Goal: Task Accomplishment & Management: Manage account settings

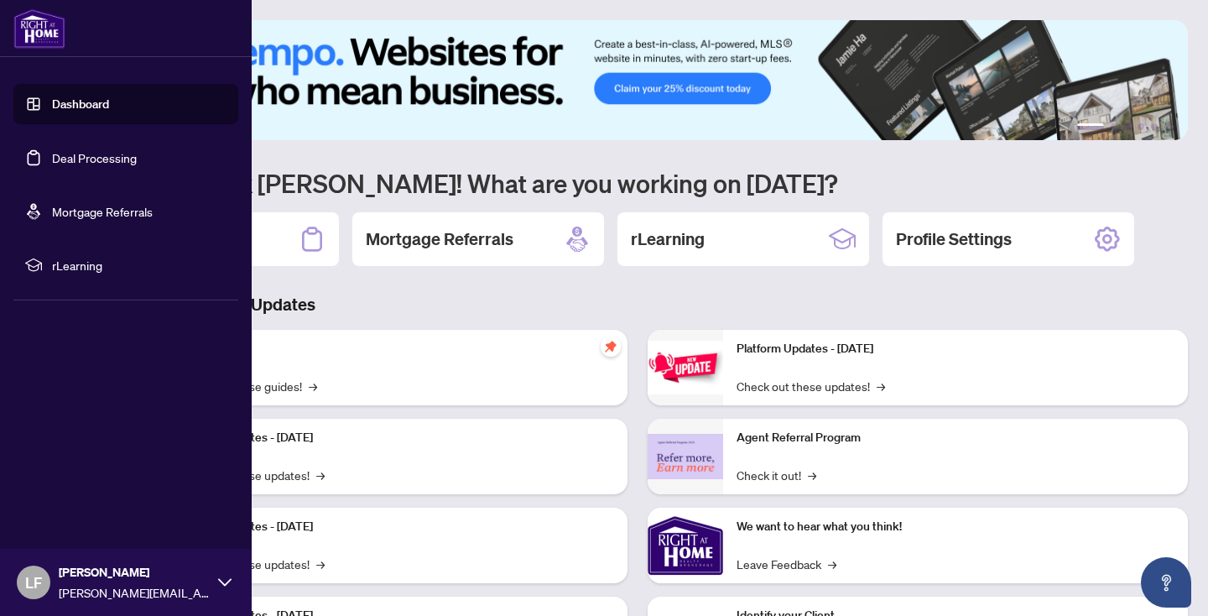
click at [128, 152] on link "Deal Processing" at bounding box center [94, 157] width 85 height 15
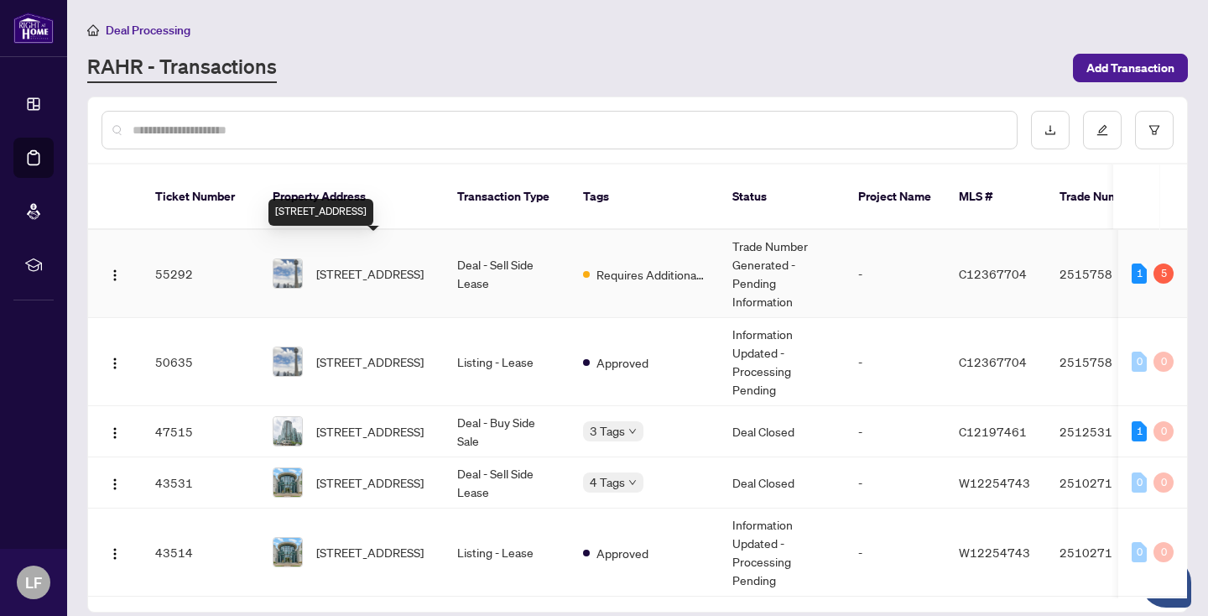
click at [396, 264] on span "[STREET_ADDRESS]" at bounding box center [369, 273] width 107 height 18
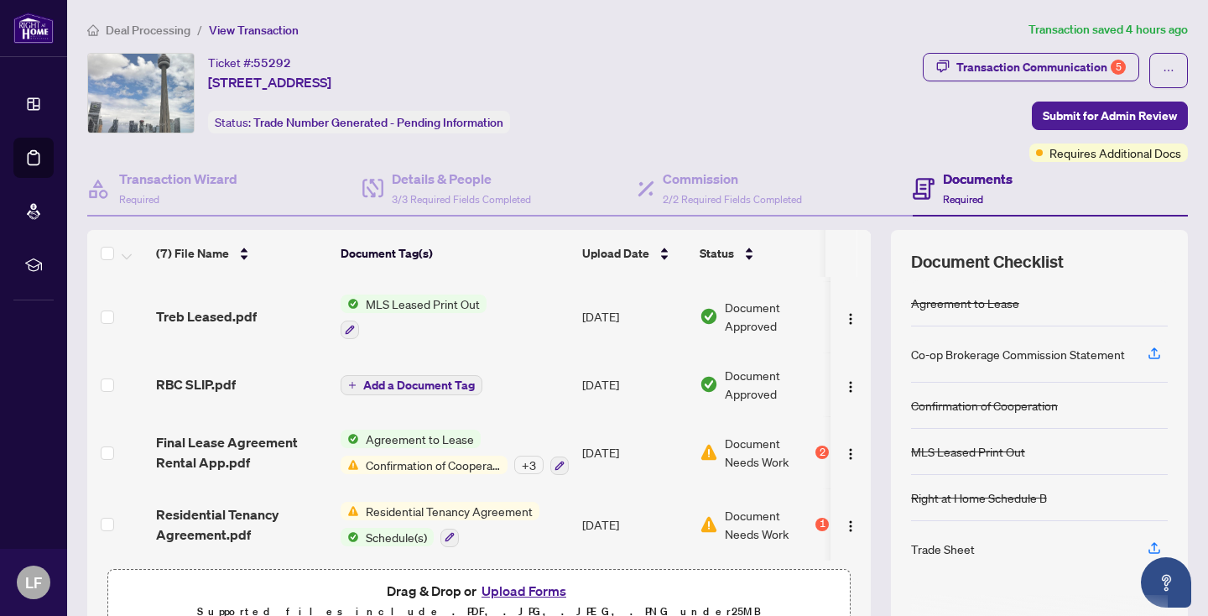
scroll to position [1, 0]
click at [818, 444] on div "2" at bounding box center [821, 450] width 13 height 13
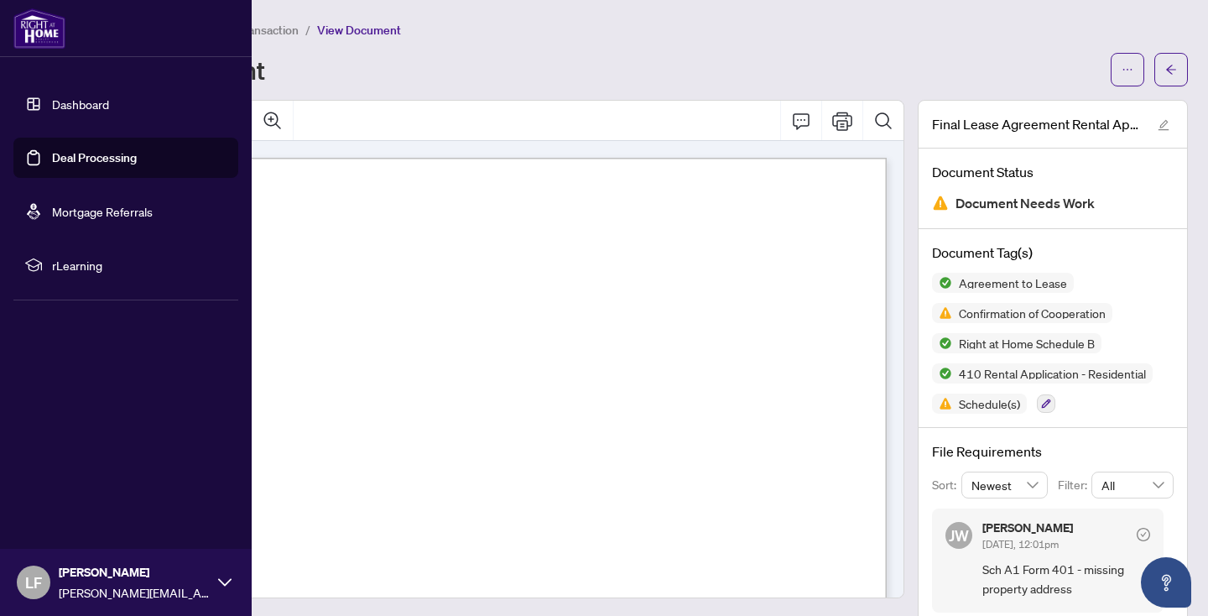
click at [83, 152] on link "Deal Processing" at bounding box center [94, 157] width 85 height 15
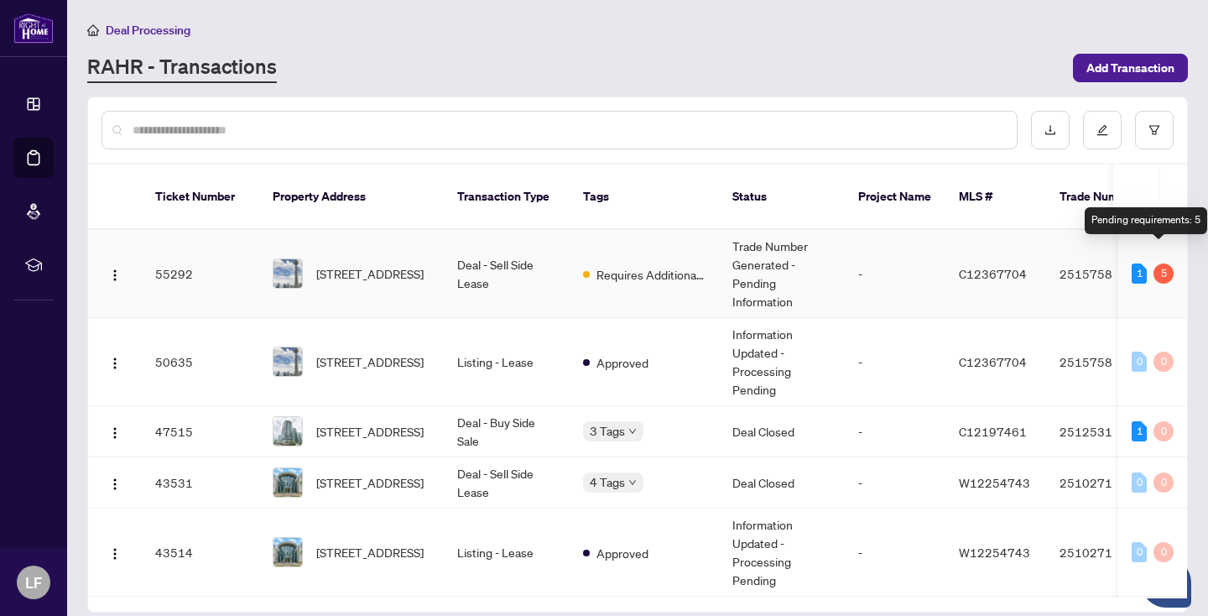
click at [1157, 263] on div "5" at bounding box center [1163, 273] width 20 height 20
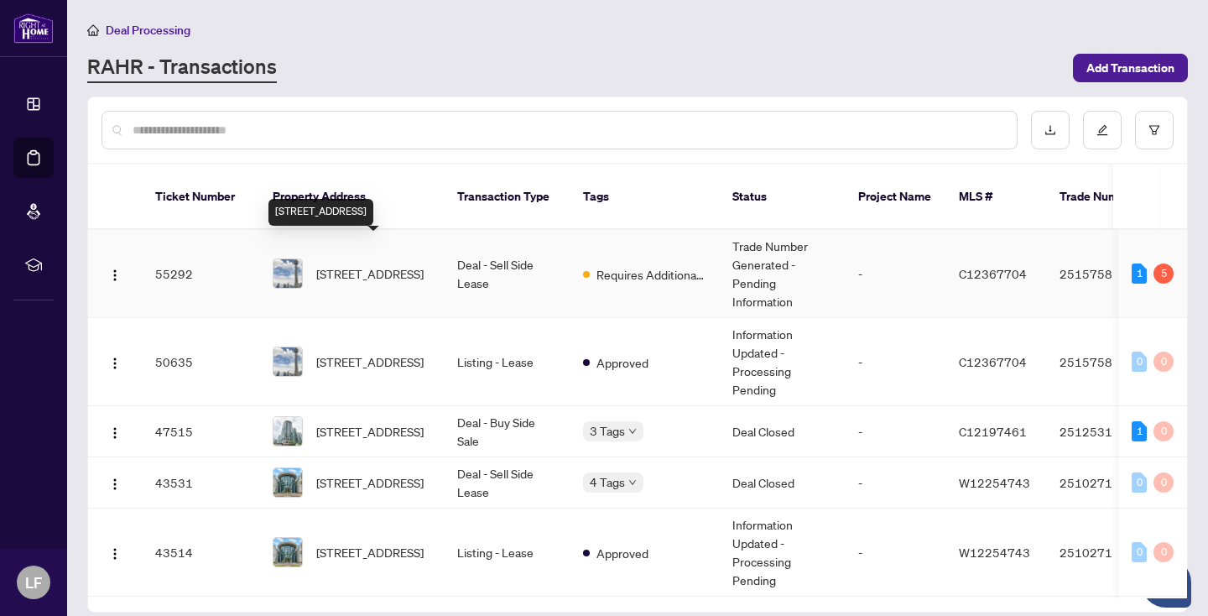
click at [340, 264] on span "[STREET_ADDRESS]" at bounding box center [369, 273] width 107 height 18
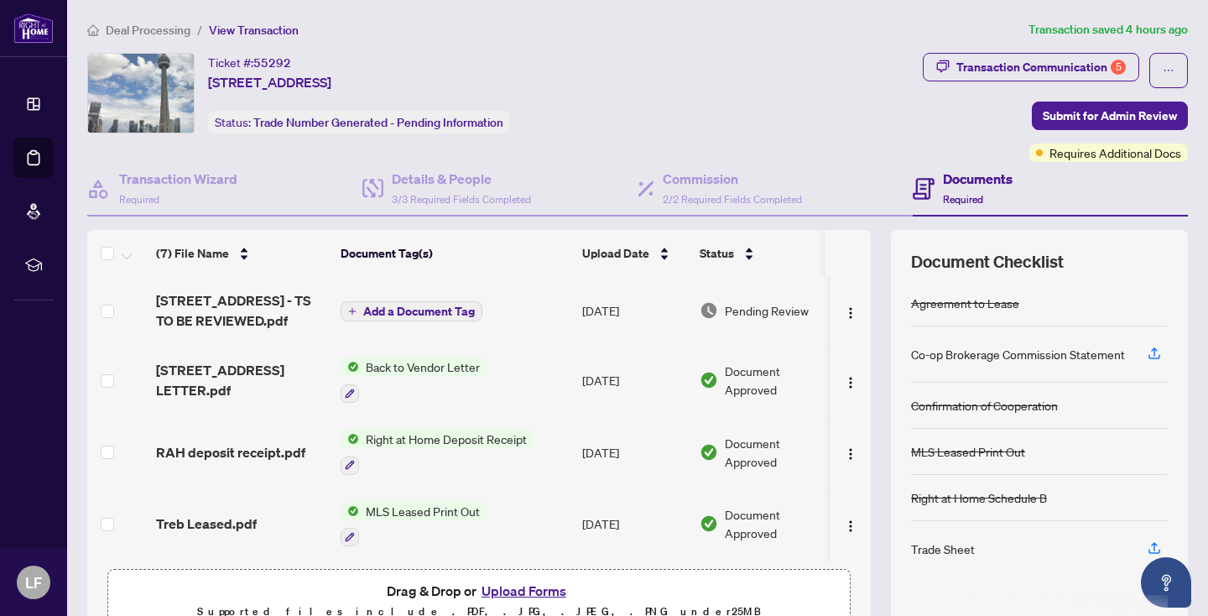
click at [468, 435] on span "Right at Home Deposit Receipt" at bounding box center [446, 438] width 174 height 18
click at [437, 517] on span "Right at Home Deposit Receipt" at bounding box center [446, 521] width 174 height 18
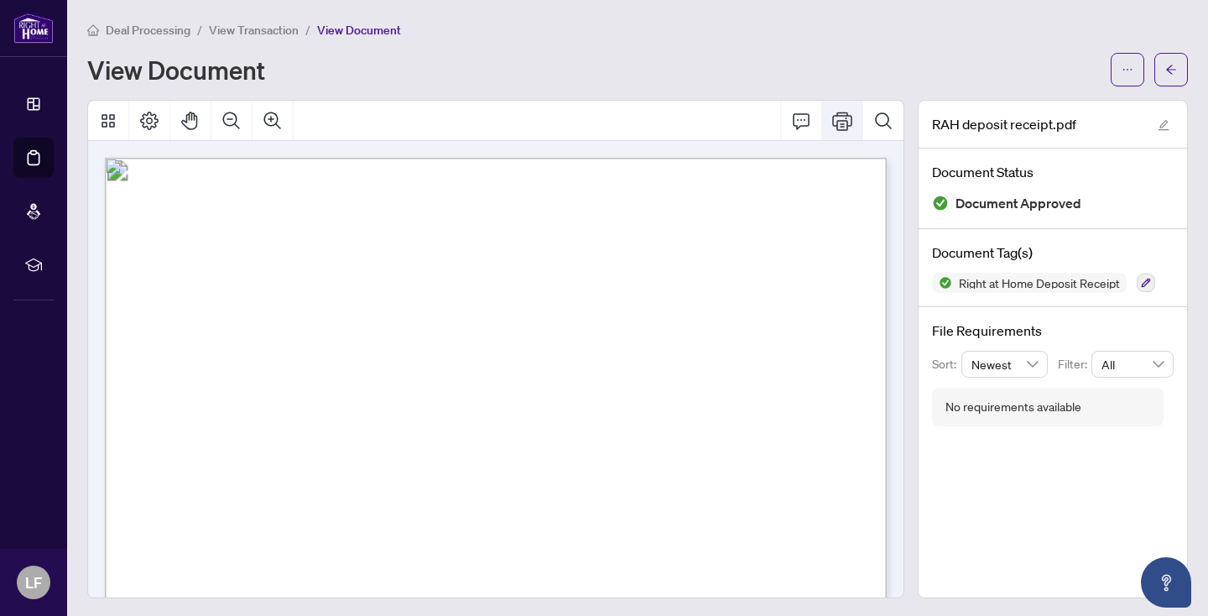
click at [840, 122] on icon "Print" at bounding box center [842, 121] width 20 height 18
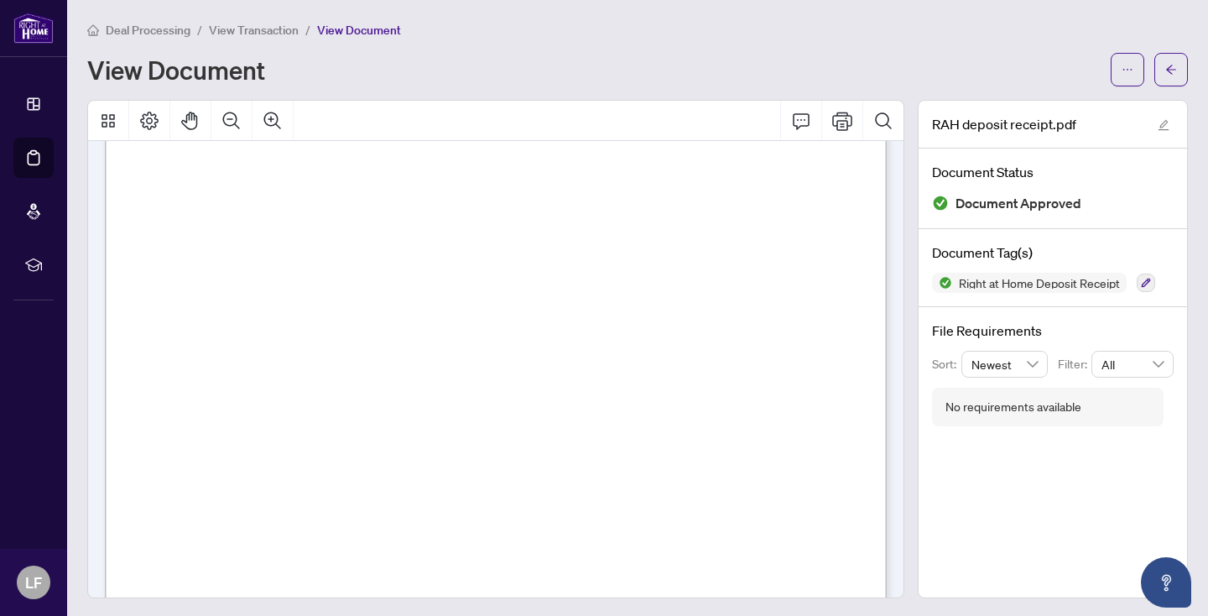
scroll to position [169, 0]
click at [840, 123] on icon "Print" at bounding box center [842, 121] width 20 height 20
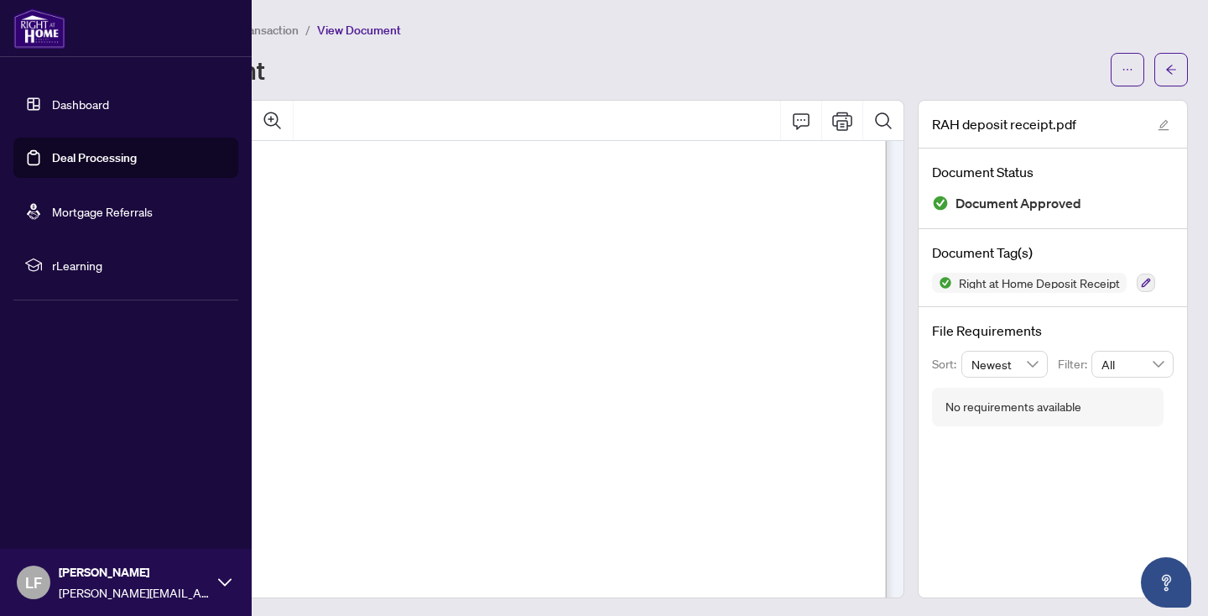
click at [112, 161] on link "Deal Processing" at bounding box center [94, 157] width 85 height 15
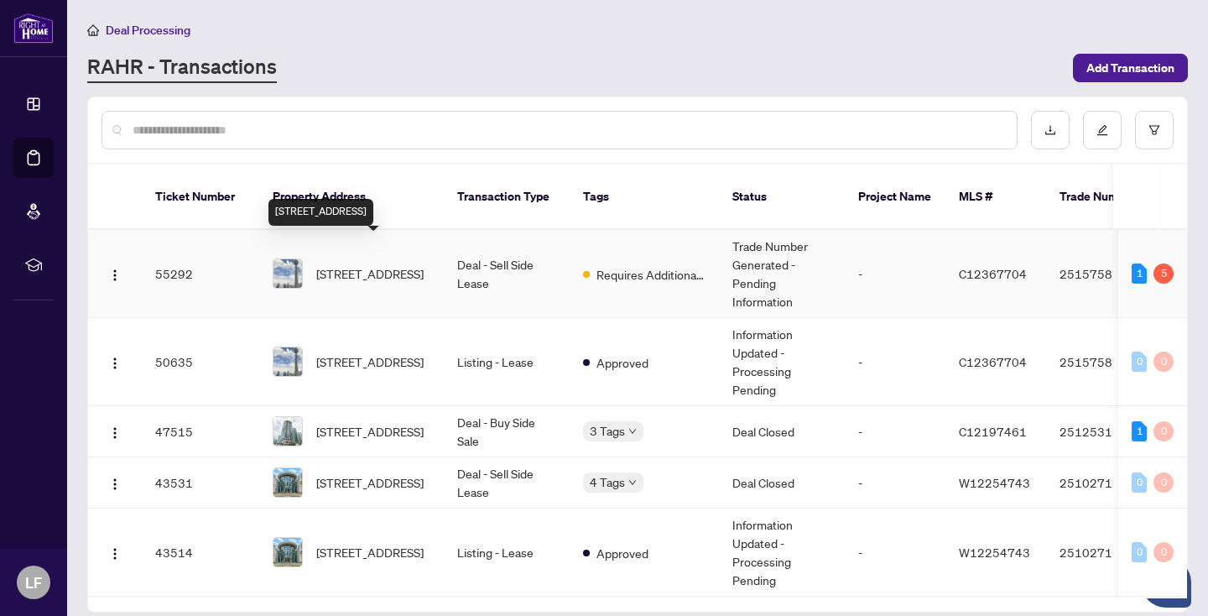
click at [364, 264] on span "[STREET_ADDRESS]" at bounding box center [369, 273] width 107 height 18
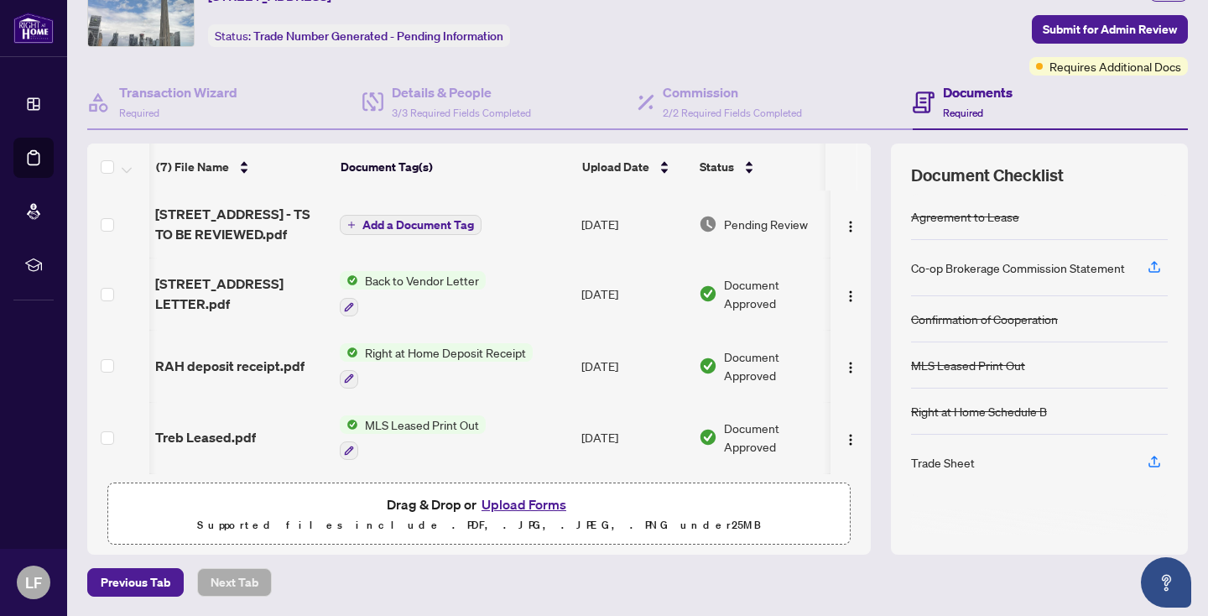
scroll to position [0, 1]
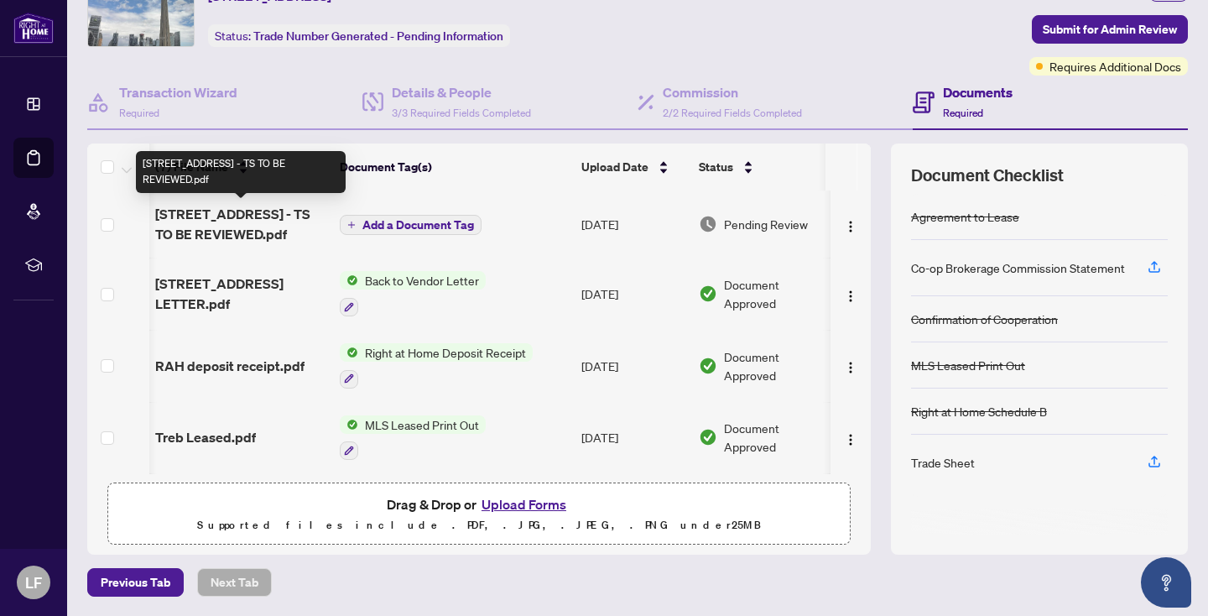
click at [256, 210] on span "[STREET_ADDRESS] - TS TO BE REVIEWED.pdf" at bounding box center [240, 224] width 171 height 40
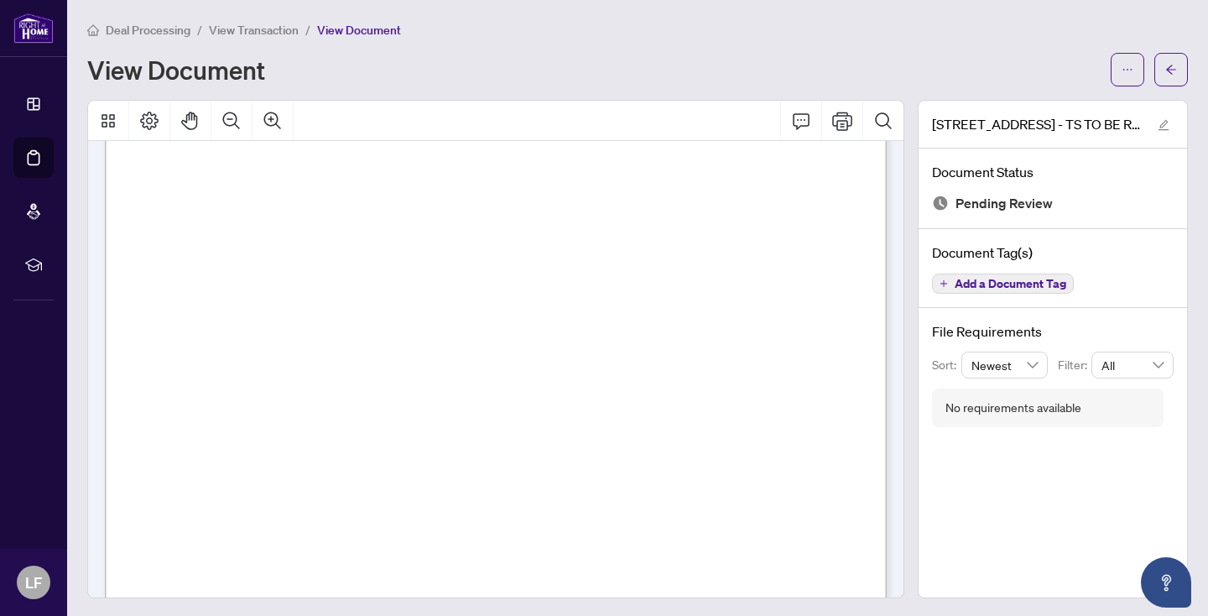
scroll to position [589, 0]
click at [840, 117] on icon "Print" at bounding box center [842, 121] width 20 height 20
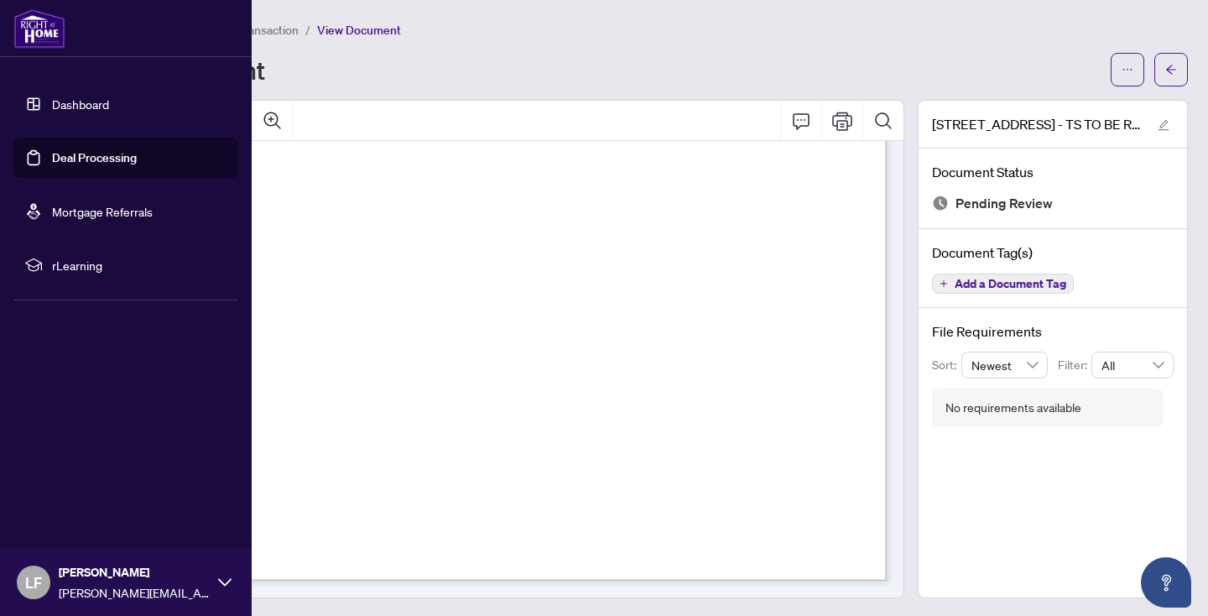
click at [75, 151] on link "Deal Processing" at bounding box center [94, 157] width 85 height 15
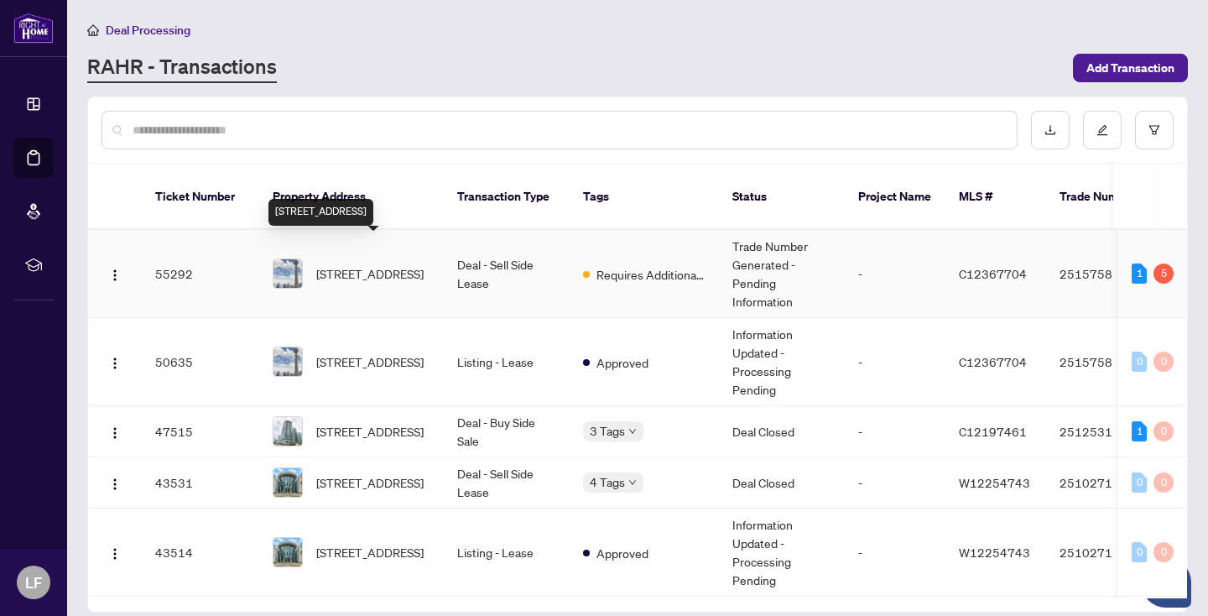
click at [395, 264] on span "[STREET_ADDRESS]" at bounding box center [369, 273] width 107 height 18
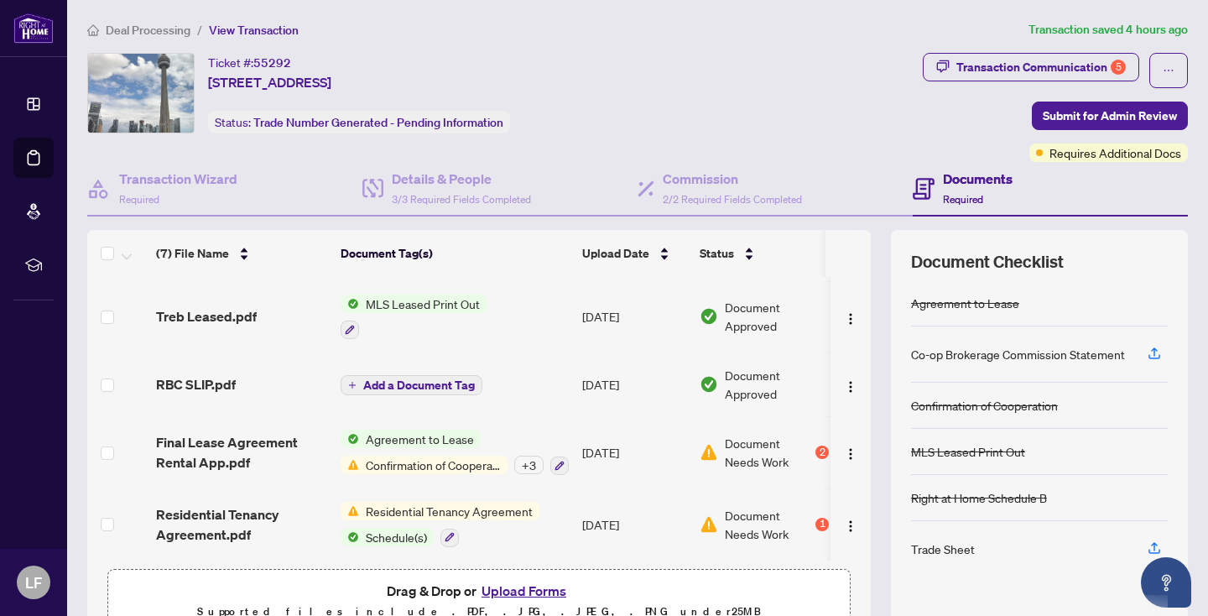
click at [385, 457] on span "Confirmation of Cooperation" at bounding box center [433, 464] width 148 height 18
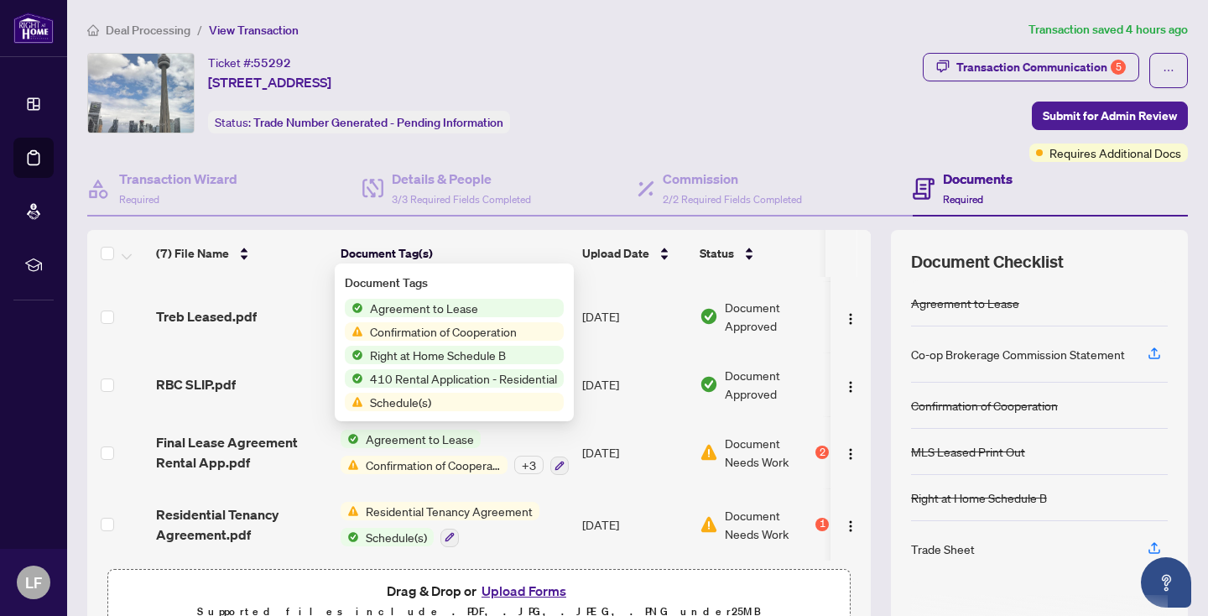
click at [386, 396] on span "Schedule(s)" at bounding box center [400, 401] width 75 height 18
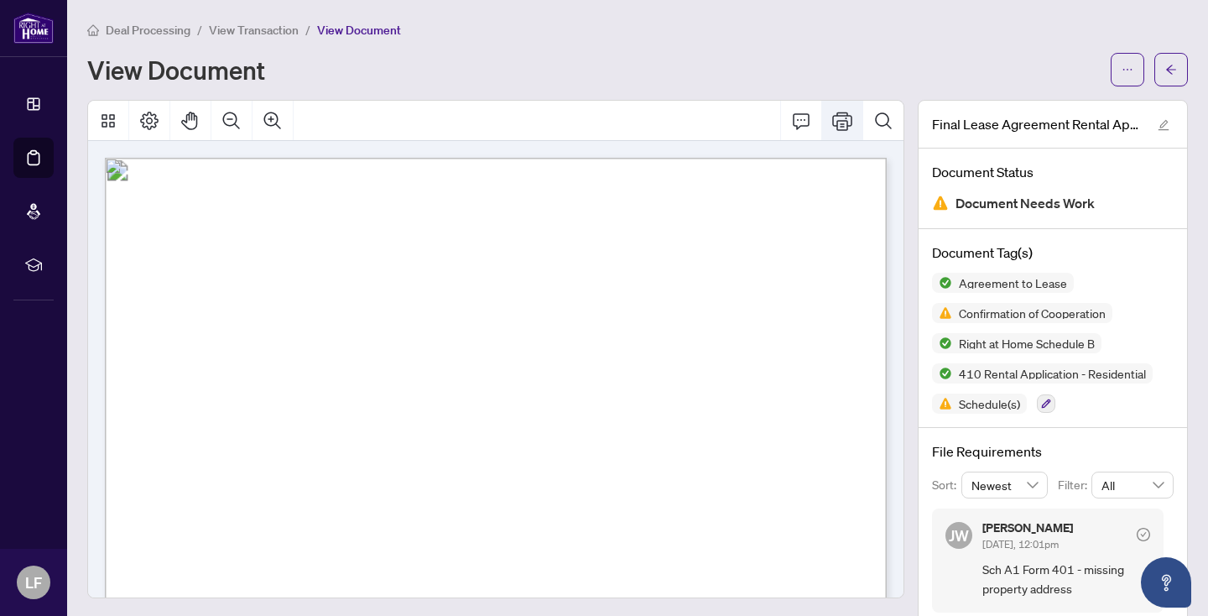
click at [844, 111] on icon "Print" at bounding box center [842, 121] width 20 height 20
